Goal: Transaction & Acquisition: Purchase product/service

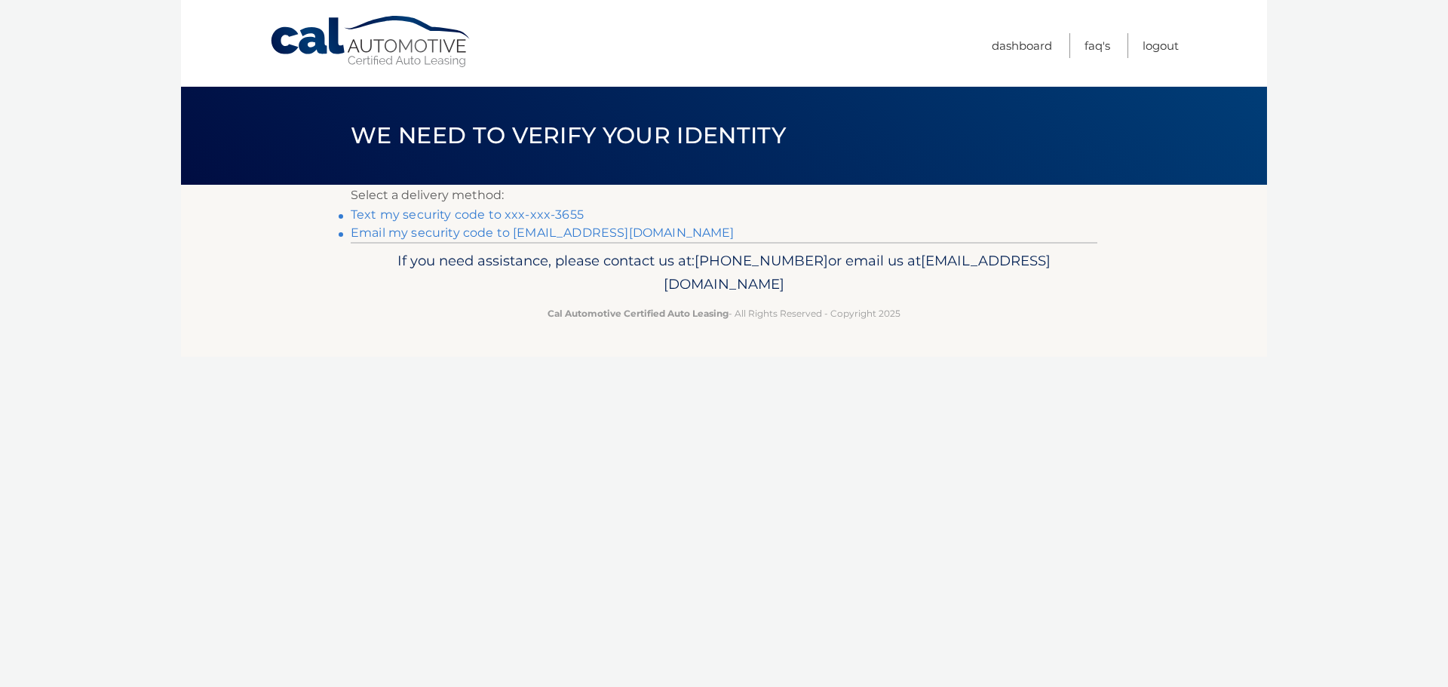
click at [528, 207] on link "Text my security code to xxx-xxx-3655" at bounding box center [467, 214] width 233 height 14
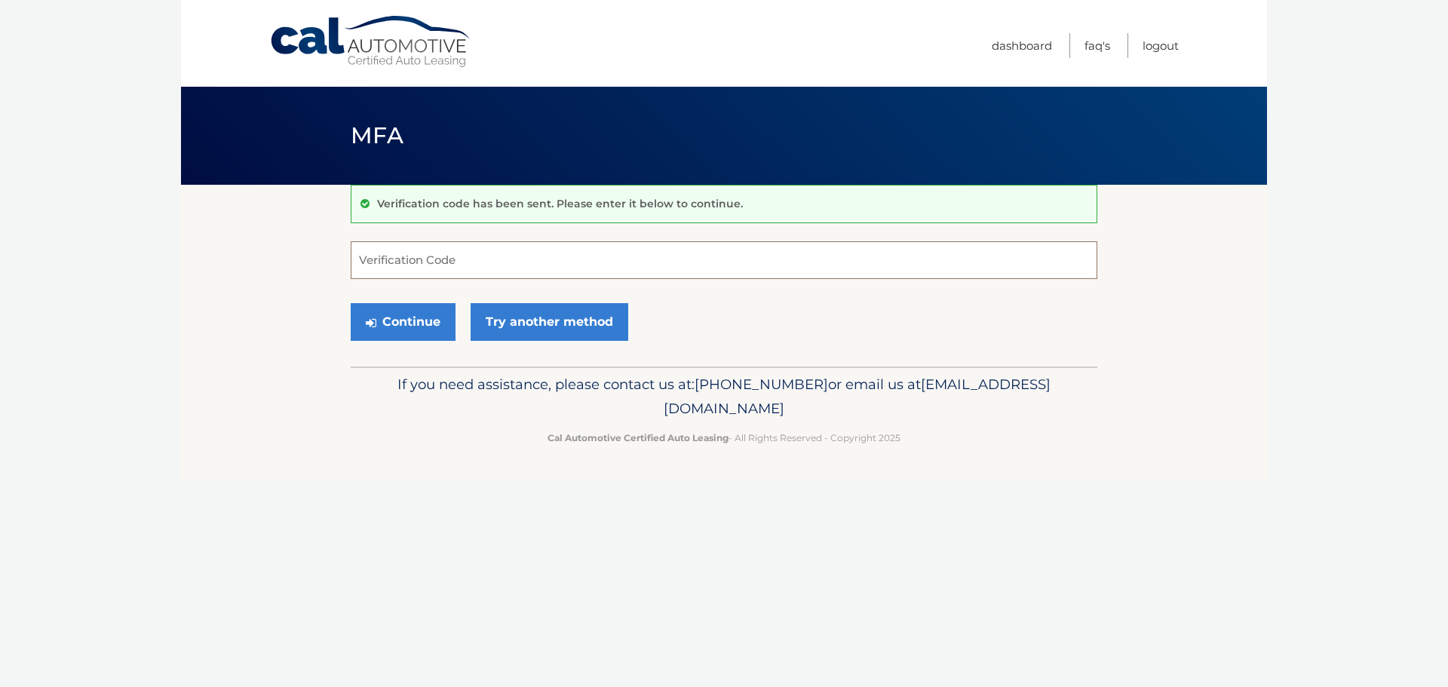
click at [505, 266] on input "Verification Code" at bounding box center [724, 260] width 747 height 38
type input "113920"
click at [422, 324] on button "Continue" at bounding box center [403, 322] width 105 height 38
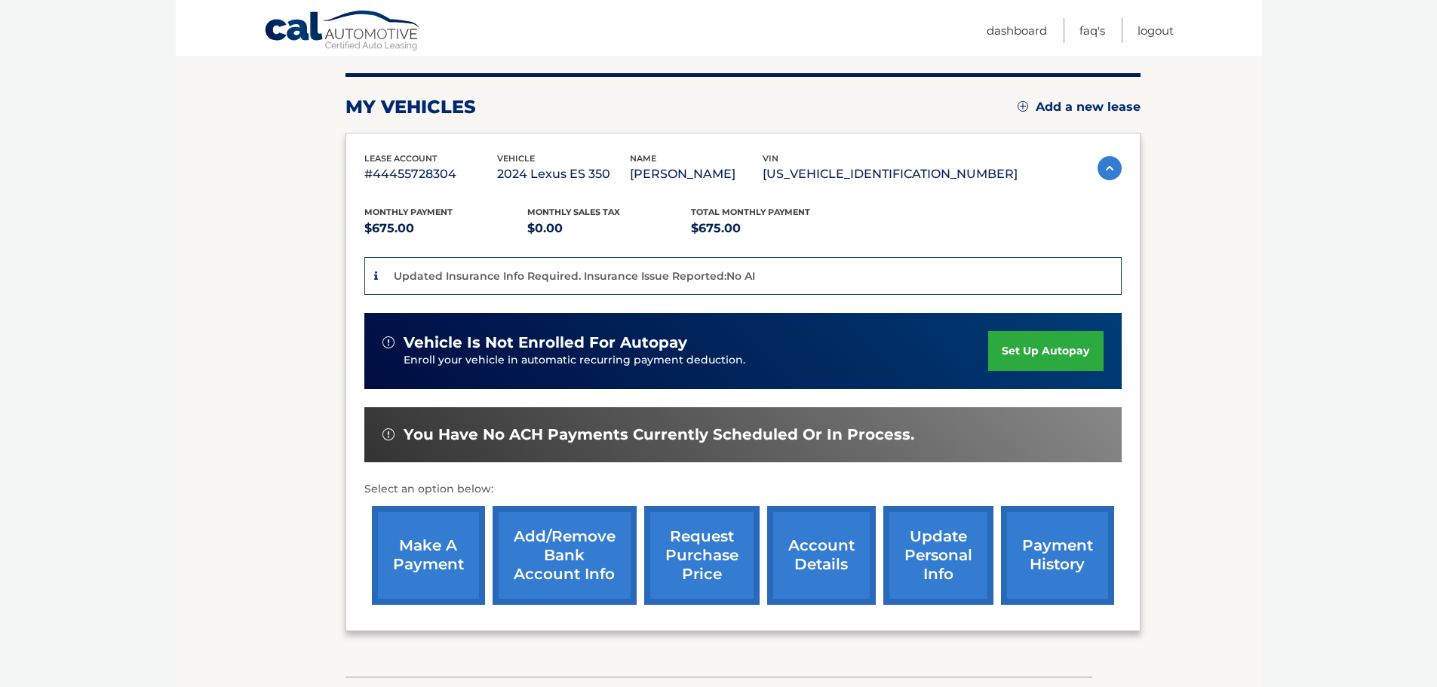
scroll to position [226, 0]
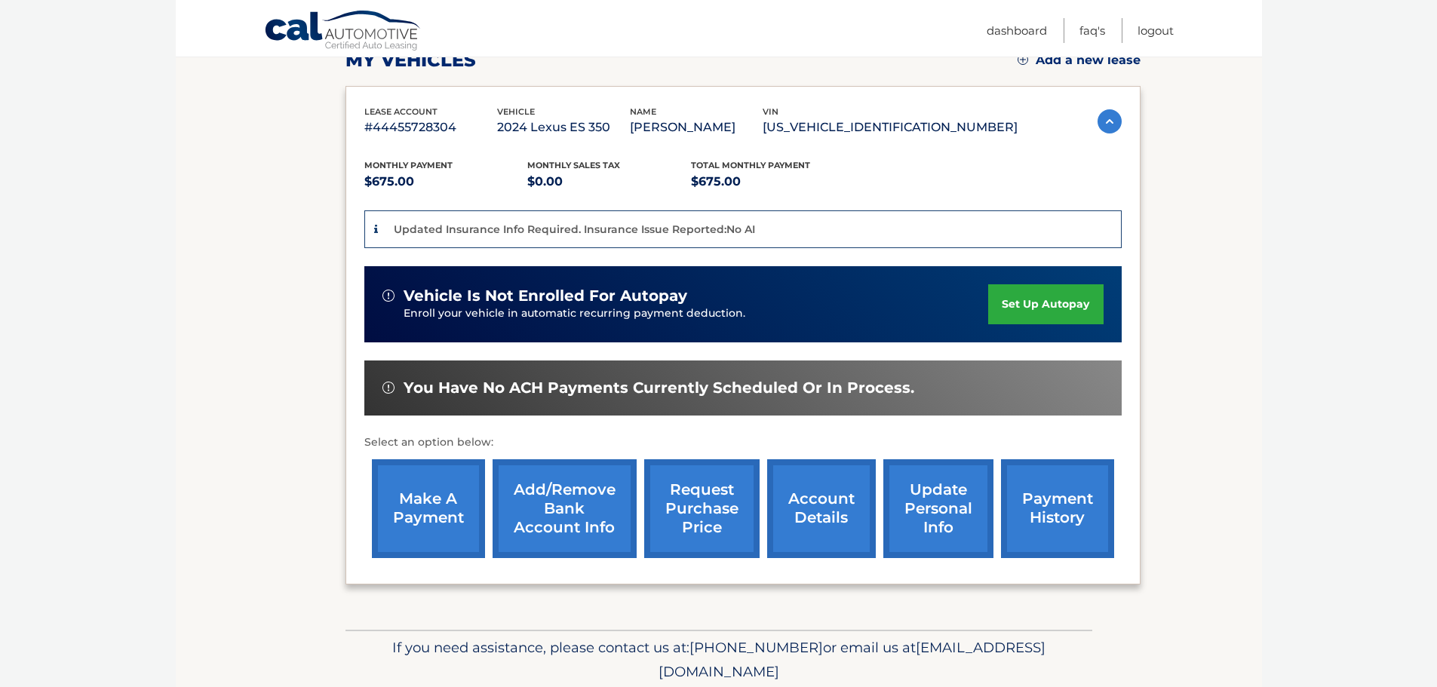
click at [440, 509] on link "make a payment" at bounding box center [428, 508] width 113 height 99
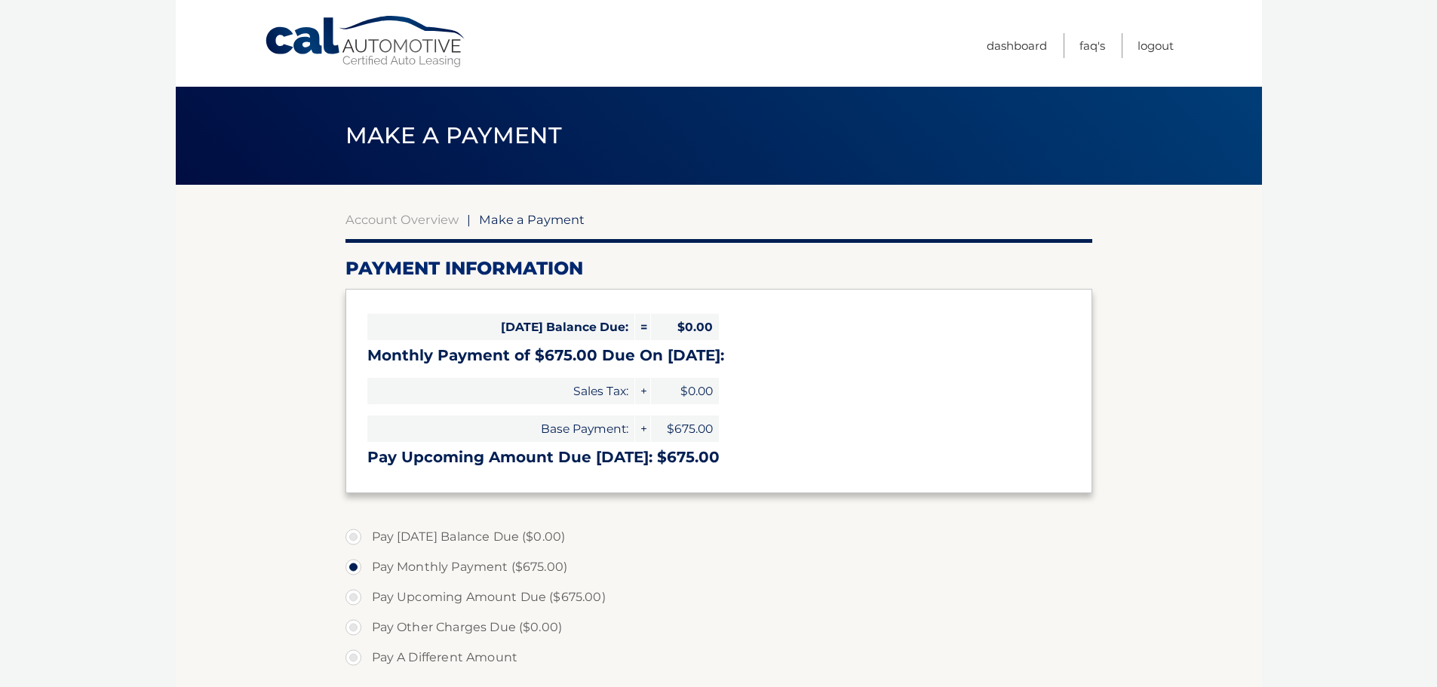
select select "NjA5MmU5YzAtYzdjYS00NzczLWEwM2YtM2I2ZGVjNzVlY2Ex"
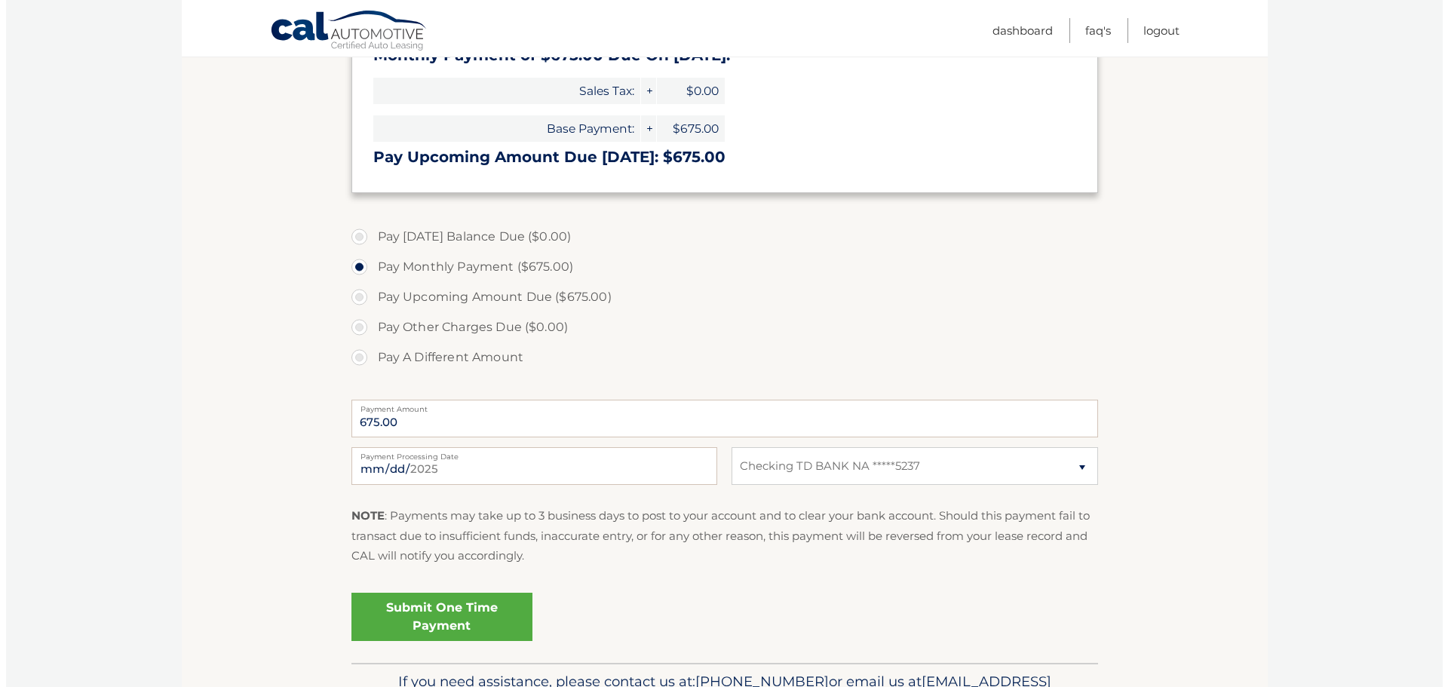
scroll to position [302, 0]
click at [425, 611] on link "Submit One Time Payment" at bounding box center [435, 615] width 181 height 48
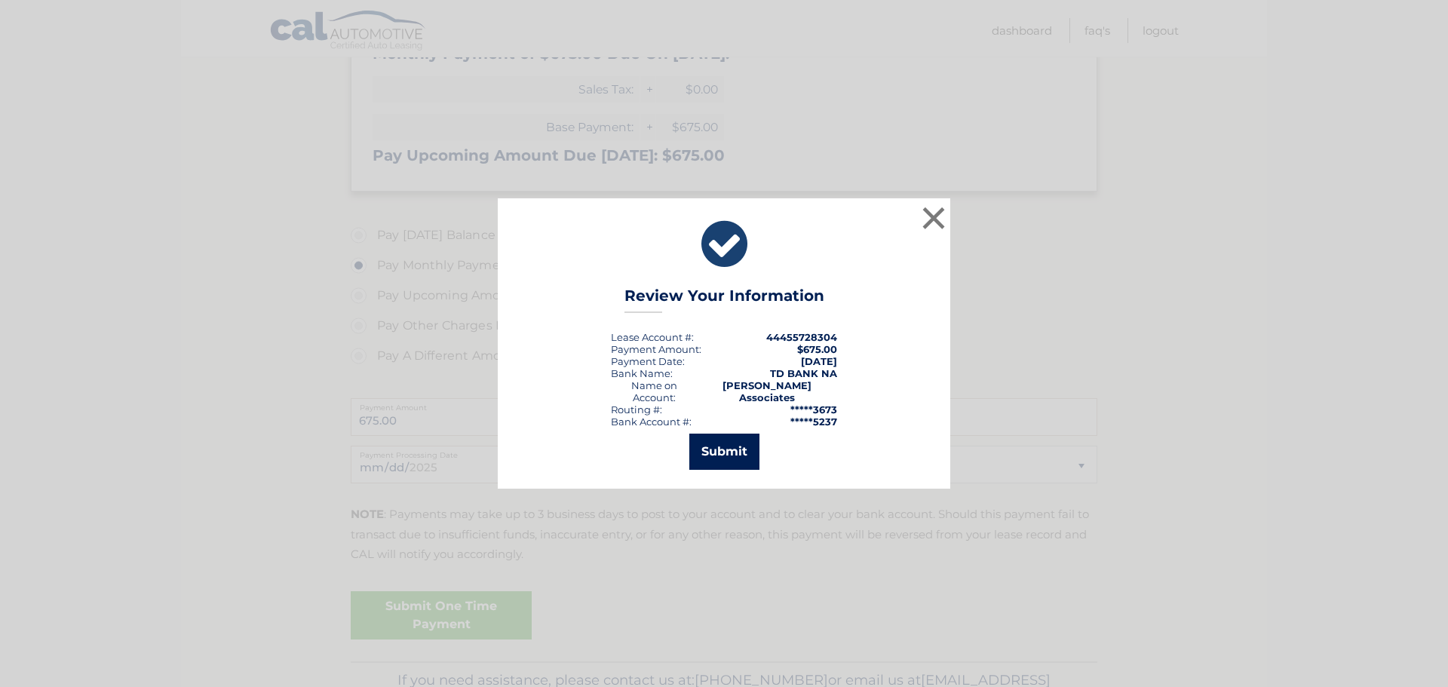
click at [716, 447] on button "Submit" at bounding box center [724, 452] width 70 height 36
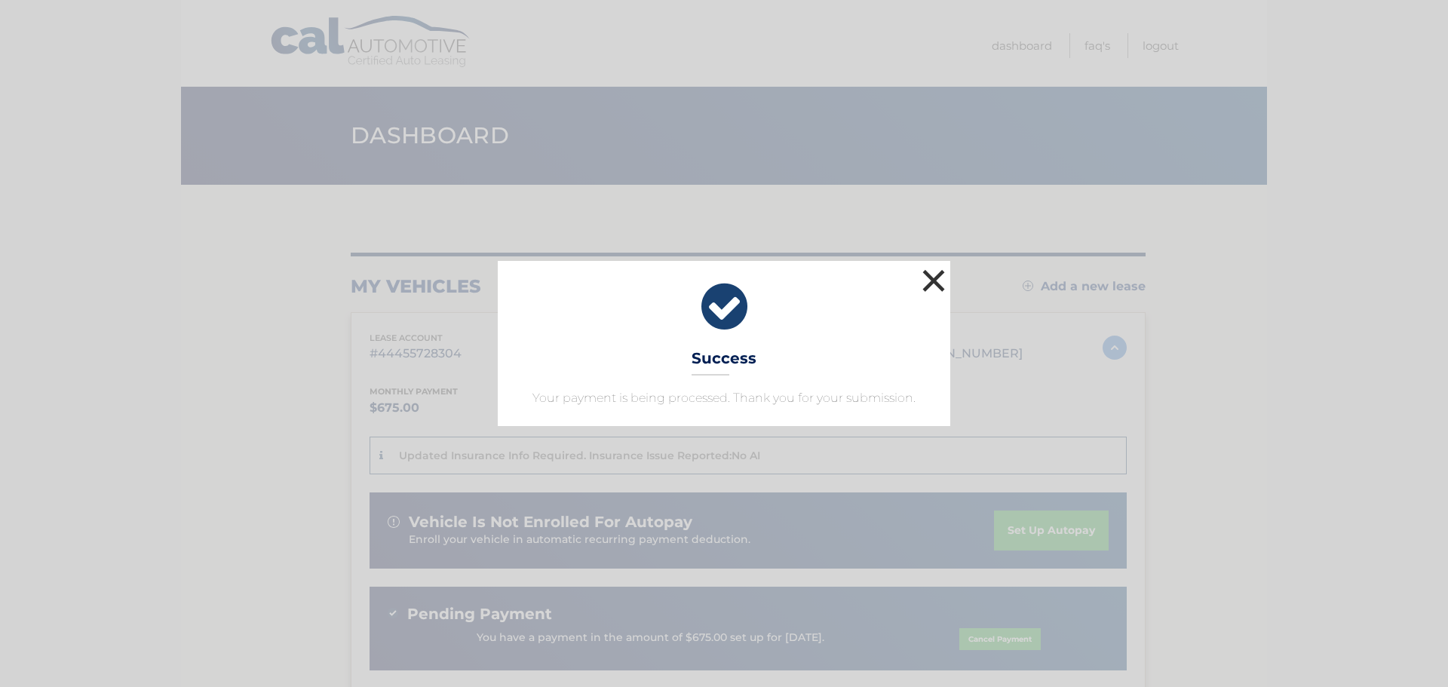
click at [931, 281] on button "×" at bounding box center [934, 280] width 30 height 30
